Goal: Information Seeking & Learning: Understand process/instructions

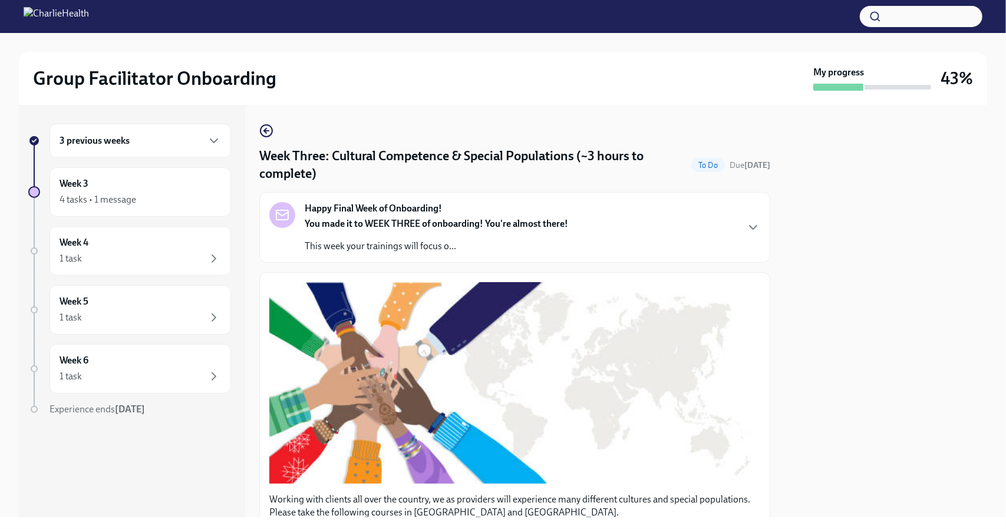
click at [141, 143] on div "3 previous weeks" at bounding box center [140, 141] width 161 height 14
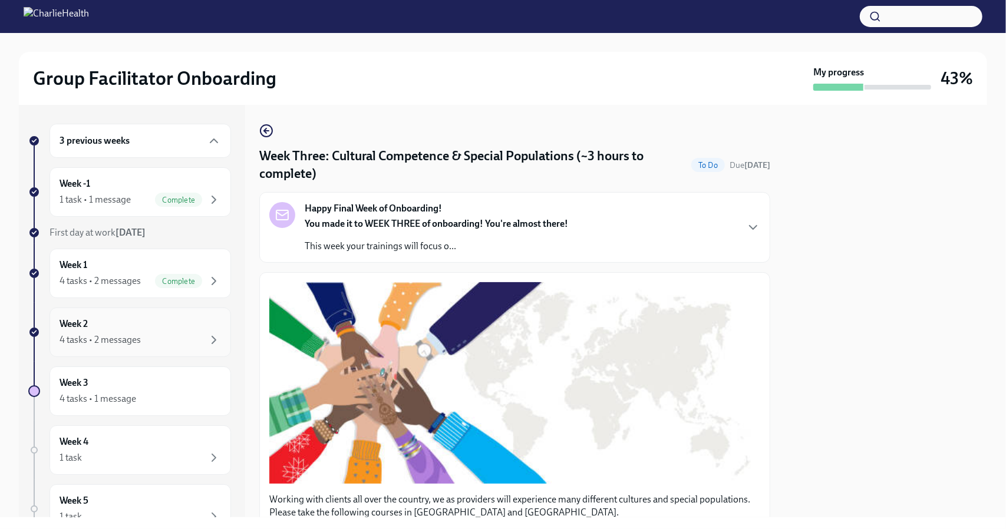
click at [113, 331] on div "Week 2 4 tasks • 2 messages" at bounding box center [140, 332] width 161 height 29
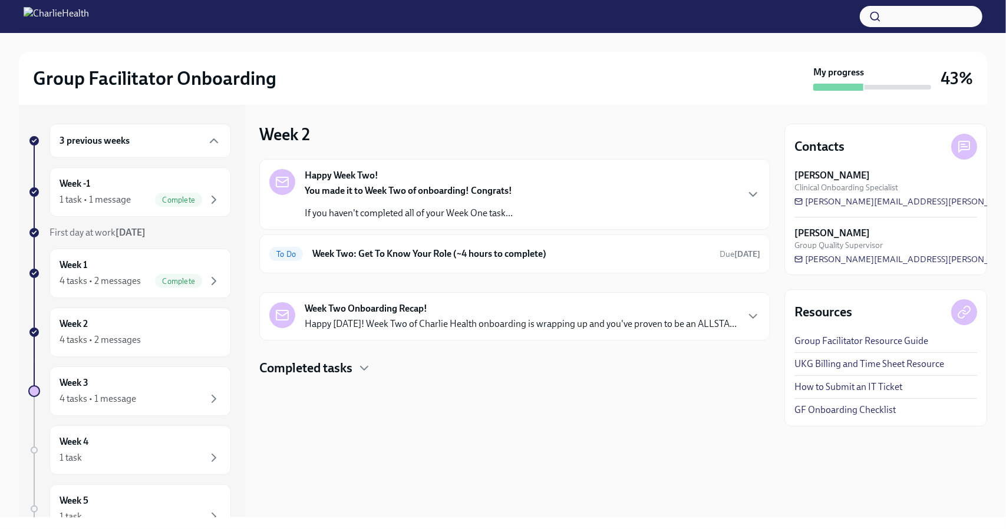
click at [739, 199] on div "Happy Week Two! You made it to Week Two of onboarding! Congrats! If you haven't…" at bounding box center [514, 194] width 491 height 51
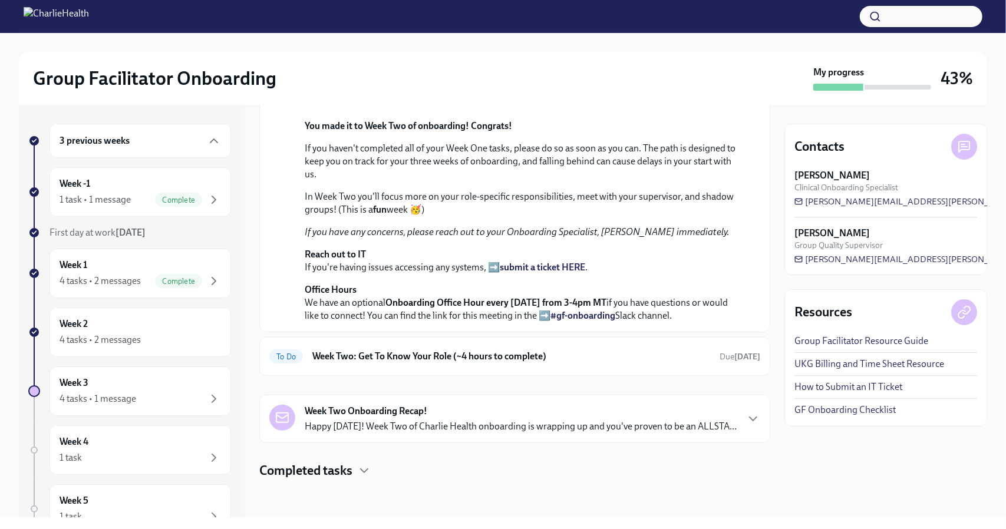
scroll to position [315, 0]
click at [619, 350] on h6 "Week Two: Get To Know Your Role (~4 hours to complete)" at bounding box center [511, 356] width 398 height 13
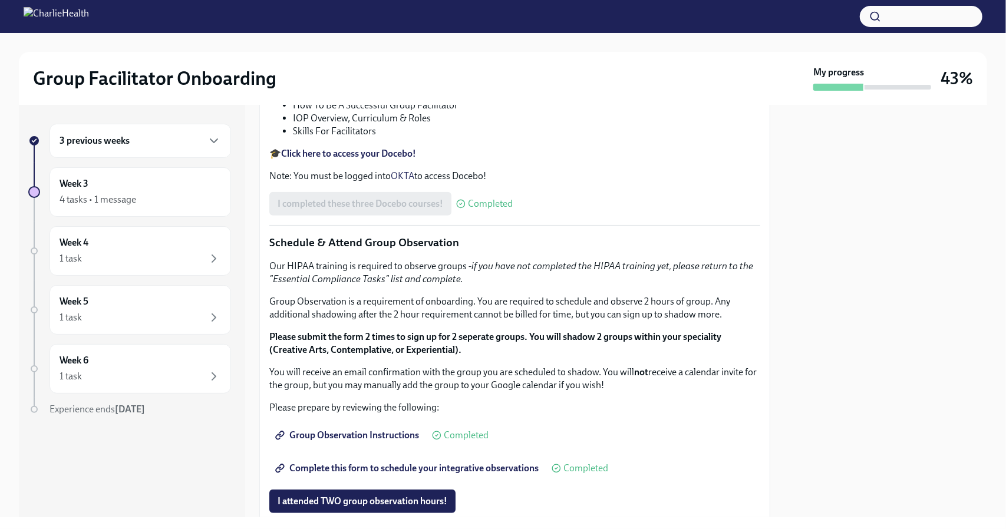
scroll to position [443, 0]
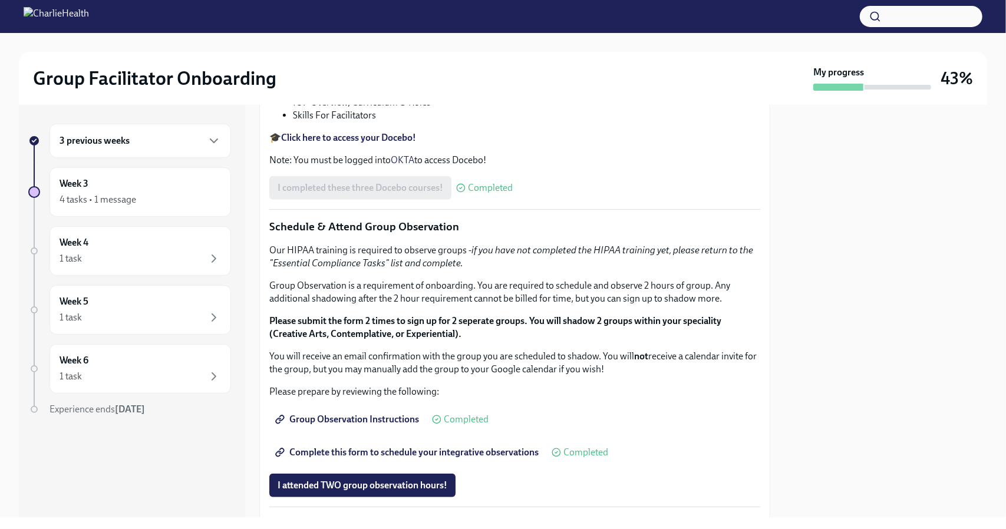
drag, startPoint x: 619, startPoint y: 348, endPoint x: 551, endPoint y: 335, distance: 69.7
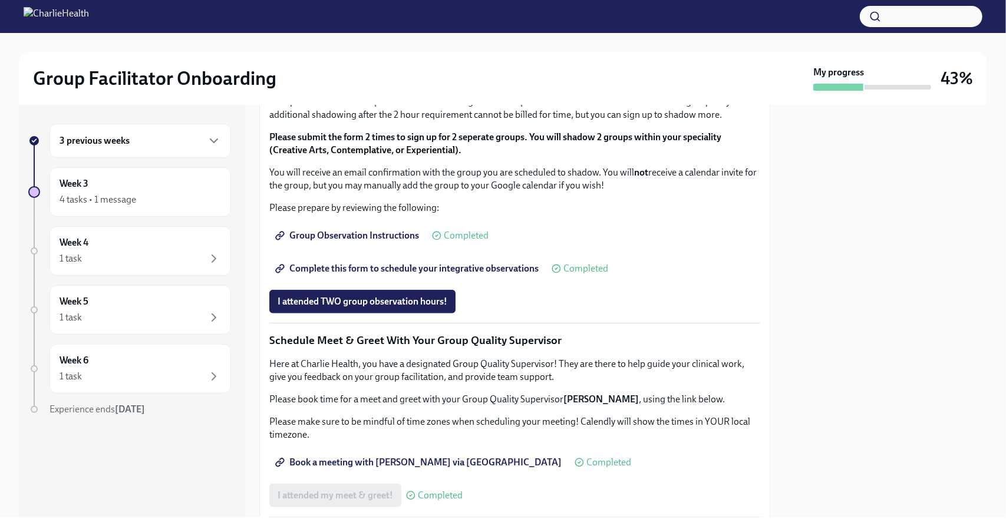
scroll to position [630, 0]
